Goal: Find specific page/section: Find specific page/section

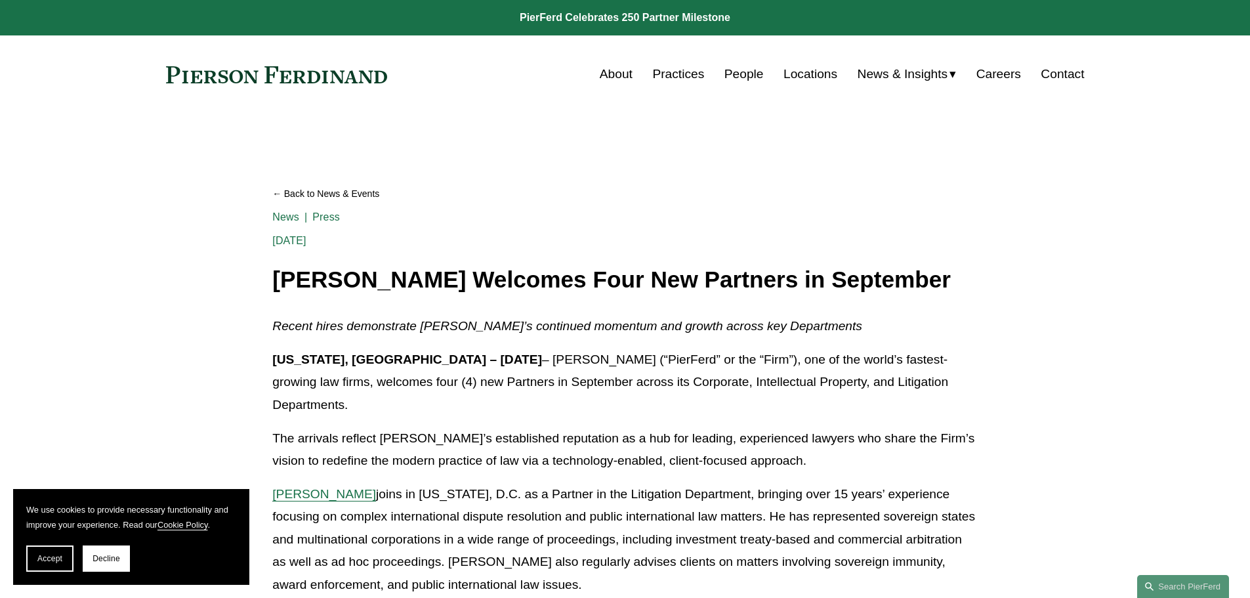
click at [813, 73] on link "Locations" at bounding box center [810, 74] width 54 height 25
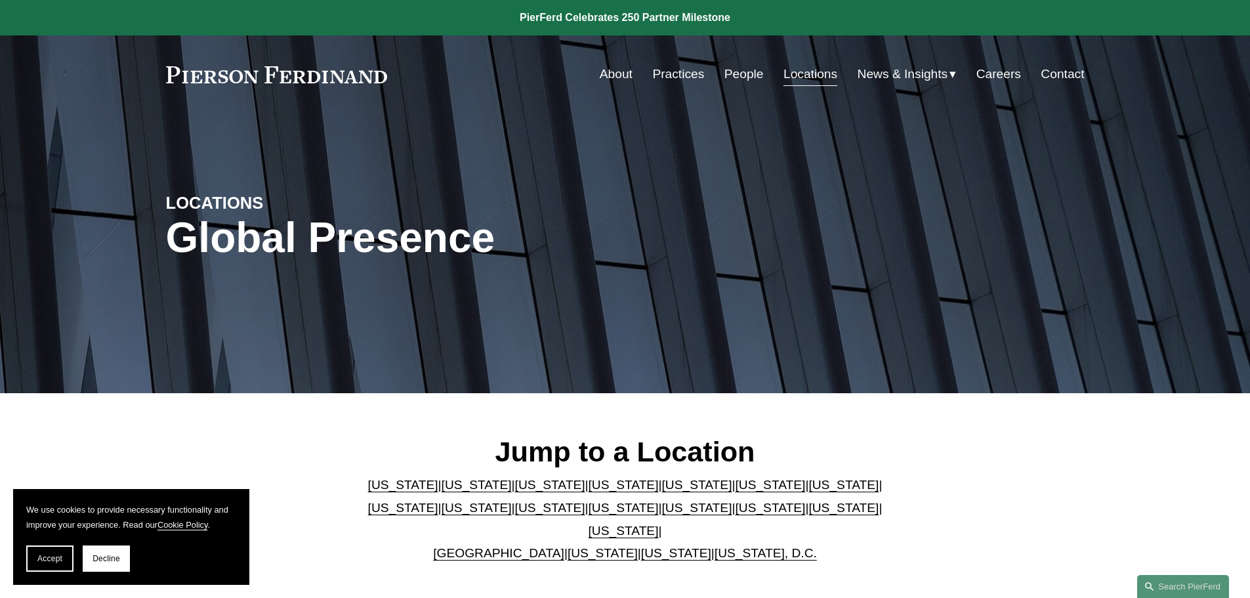
click at [442, 490] on link "California" at bounding box center [477, 485] width 70 height 14
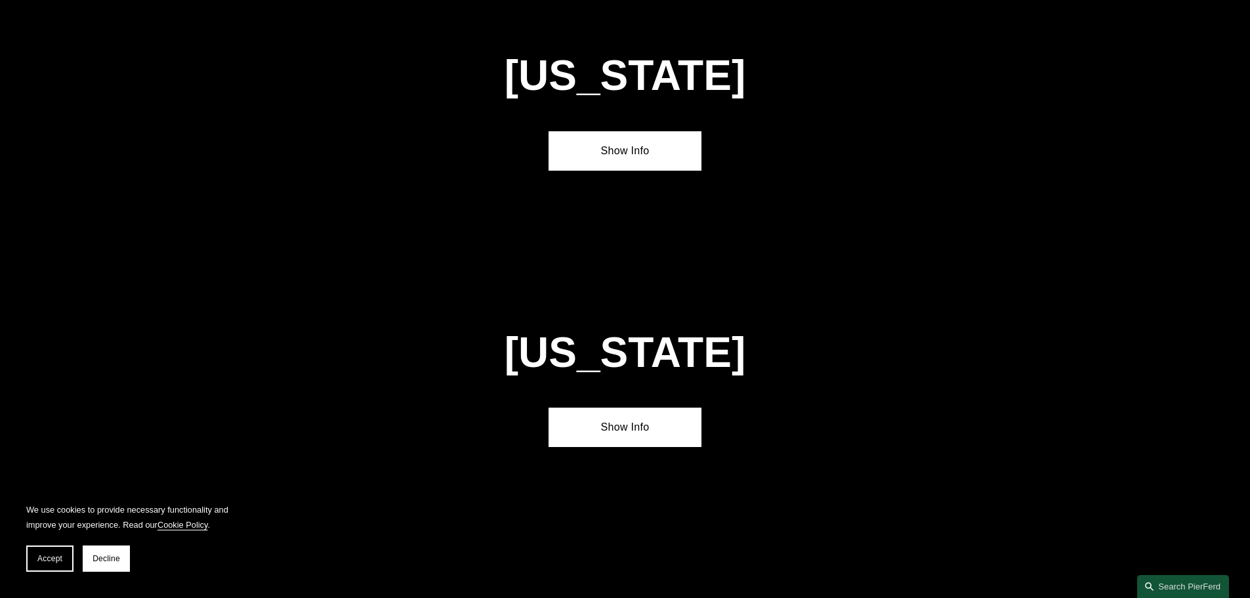
scroll to position [938, 0]
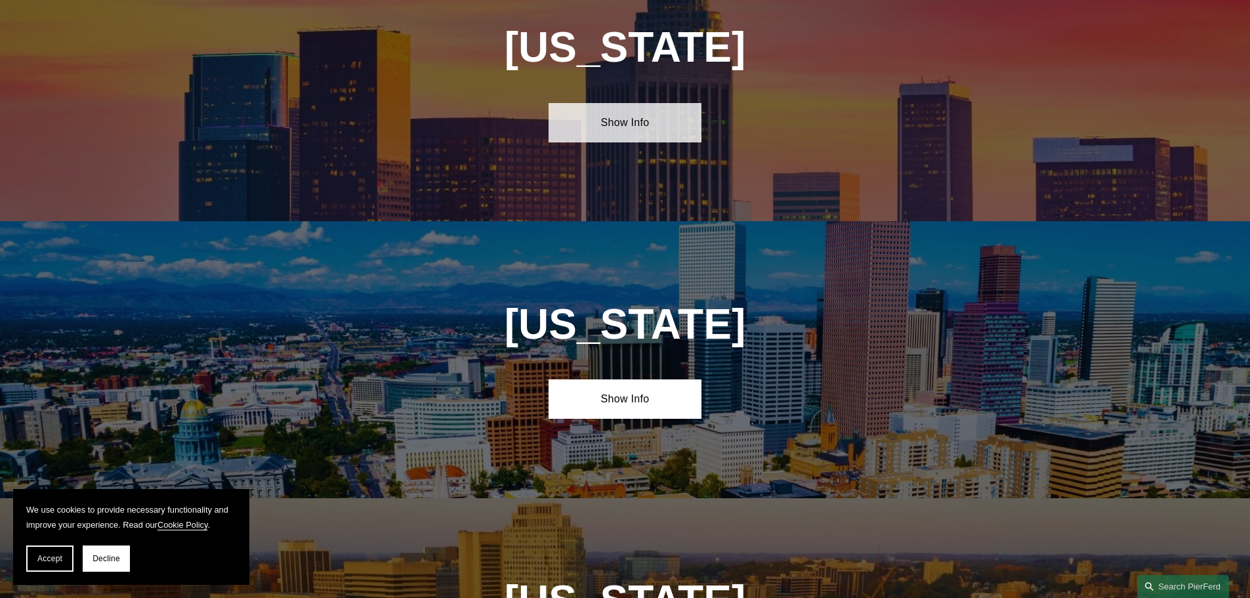
click at [630, 110] on link "Show Info" at bounding box center [625, 122] width 153 height 39
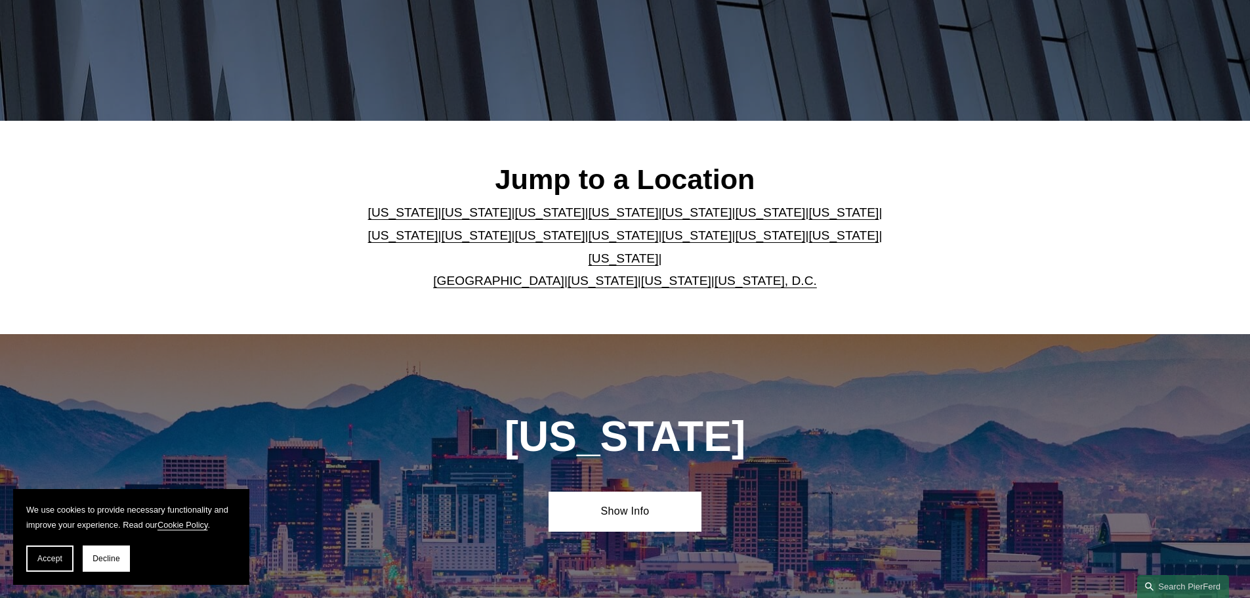
scroll to position [19, 0]
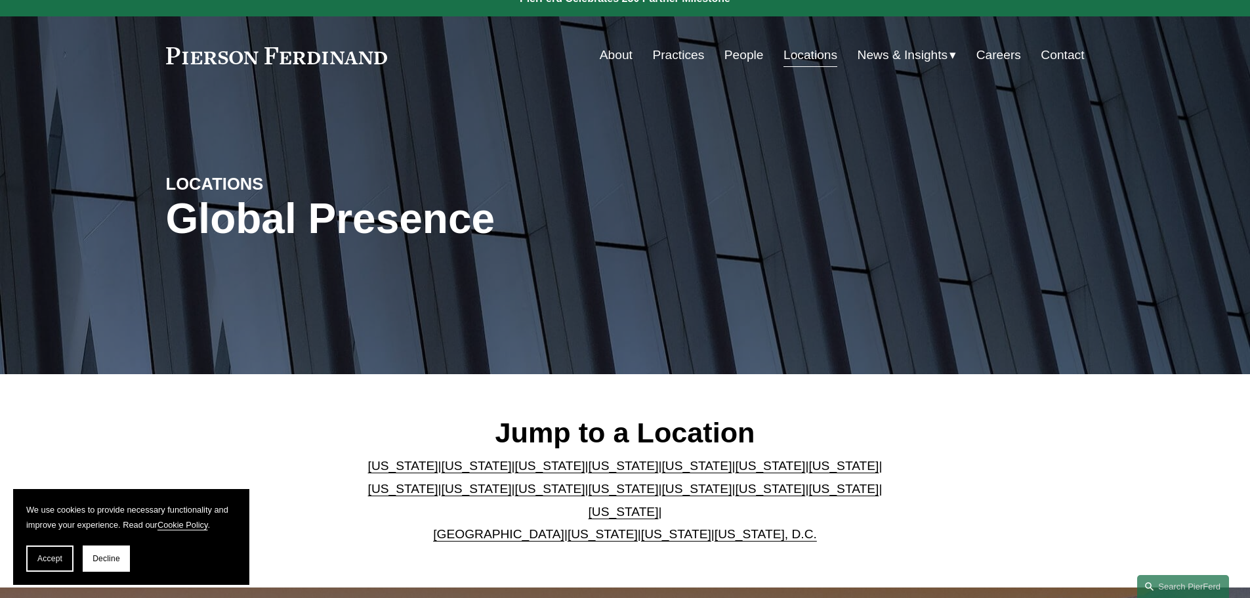
click at [680, 56] on link "Practices" at bounding box center [678, 55] width 52 height 25
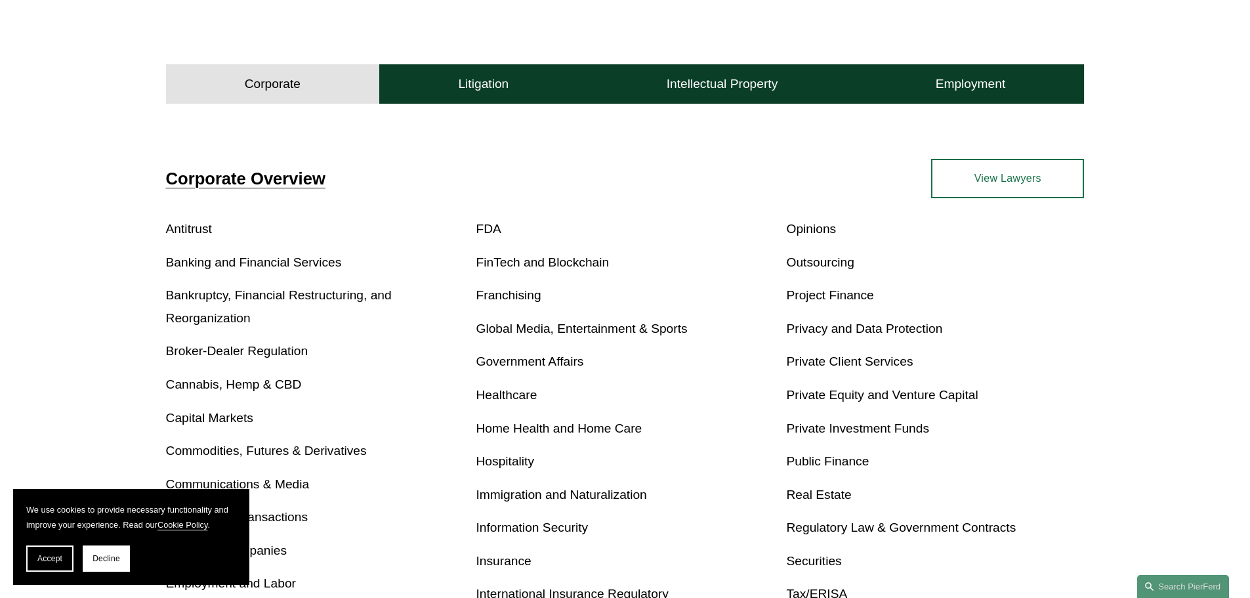
scroll to position [525, 0]
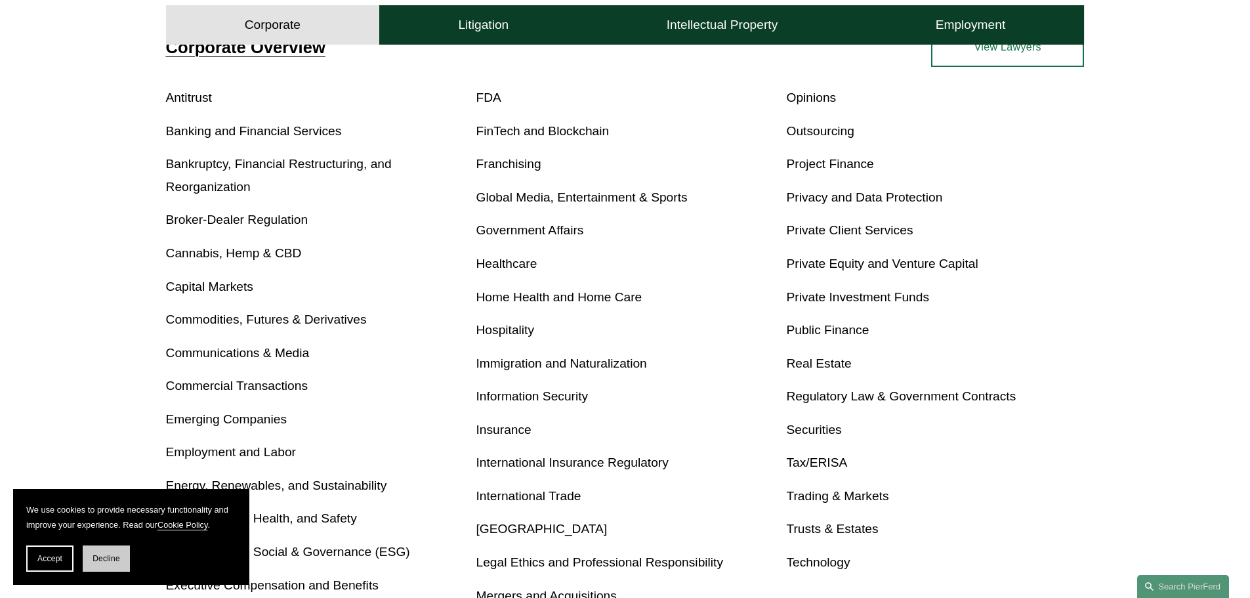
click at [114, 562] on span "Decline" at bounding box center [107, 558] width 28 height 9
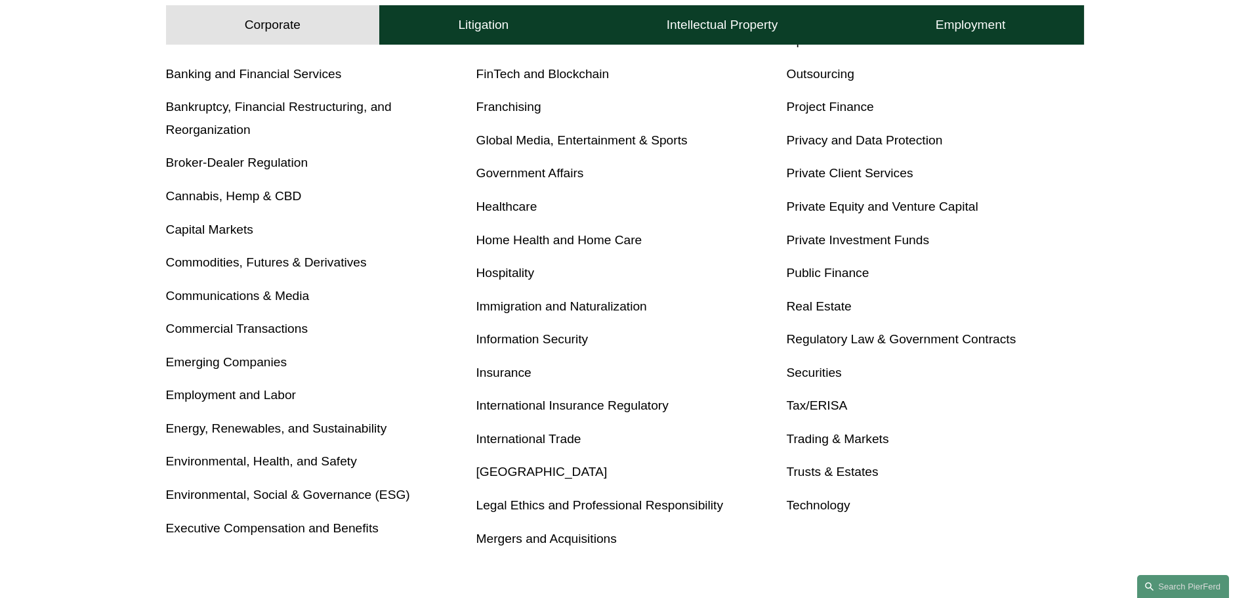
scroll to position [656, 0]
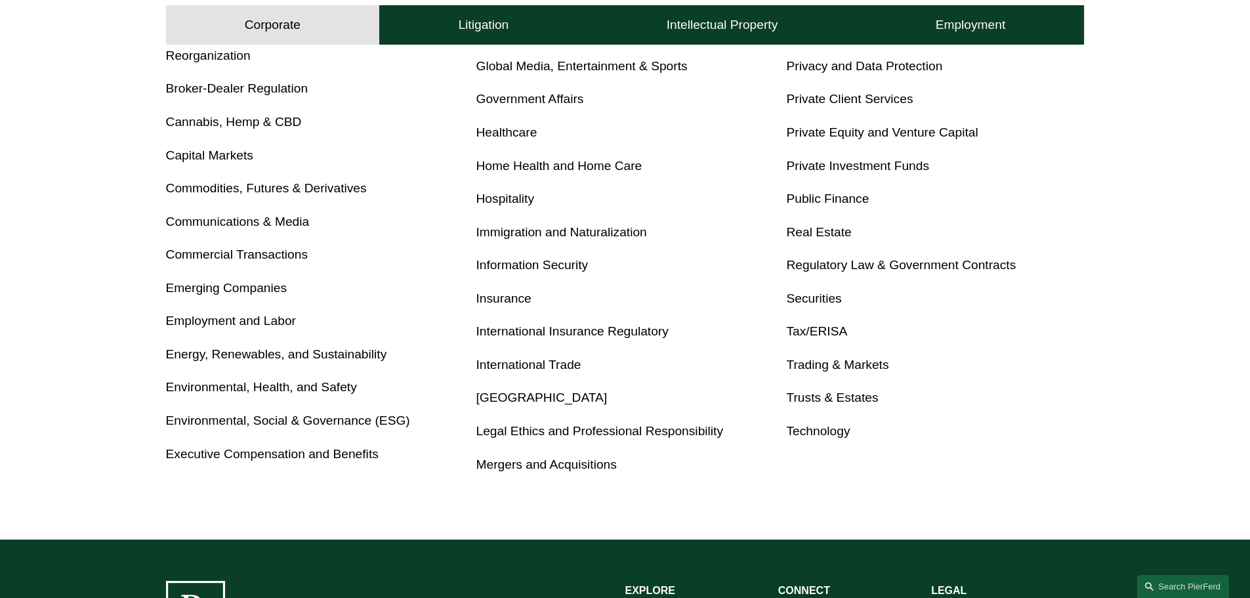
click at [203, 384] on link "Environmental, Health, and Safety" at bounding box center [261, 387] width 191 height 14
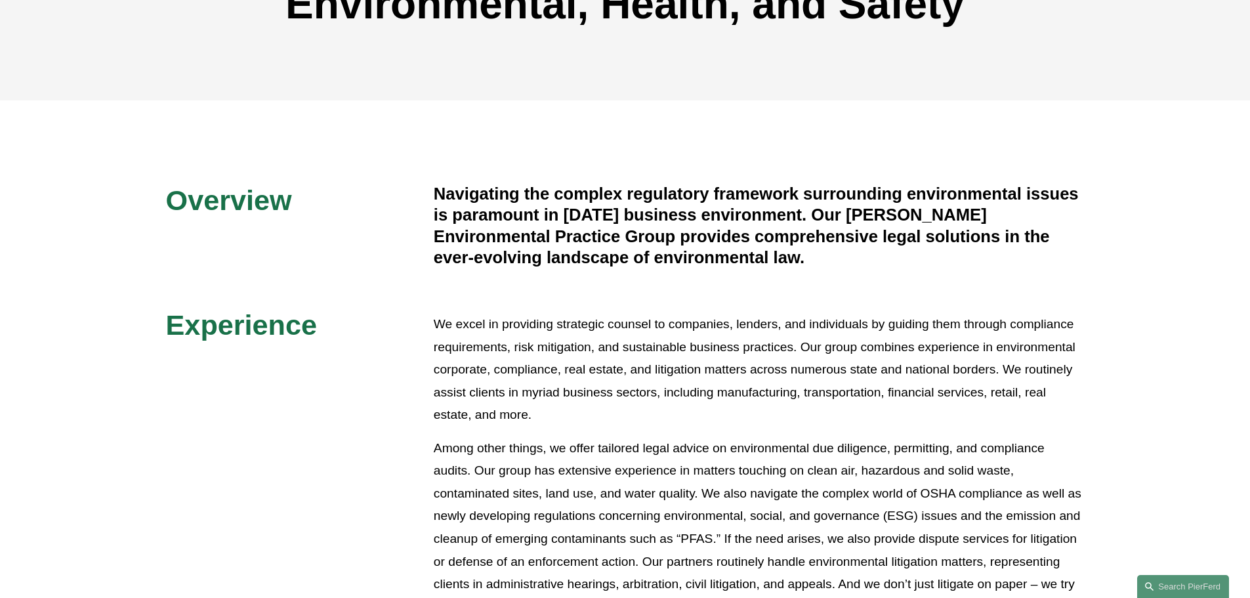
scroll to position [262, 0]
